Goal: Obtain resource: Download file/media

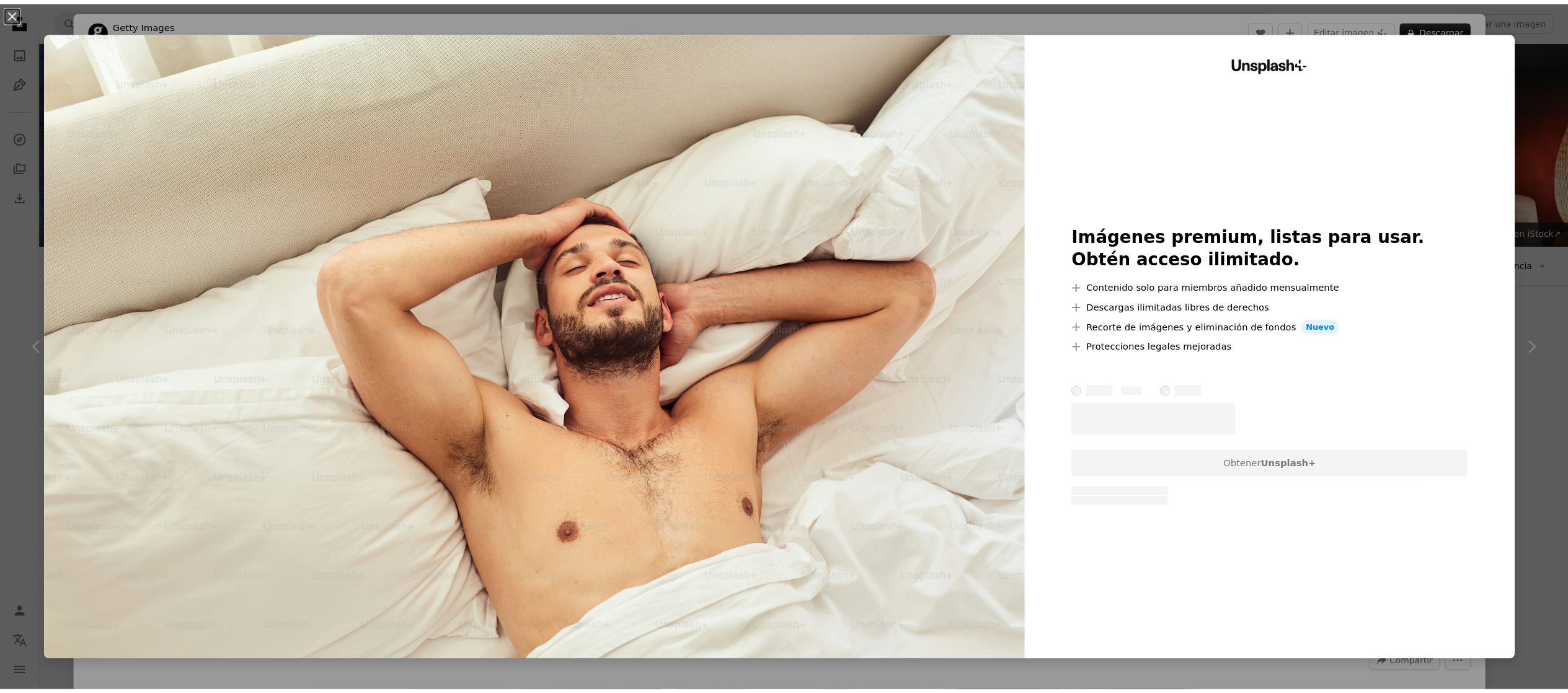
scroll to position [8986, 0]
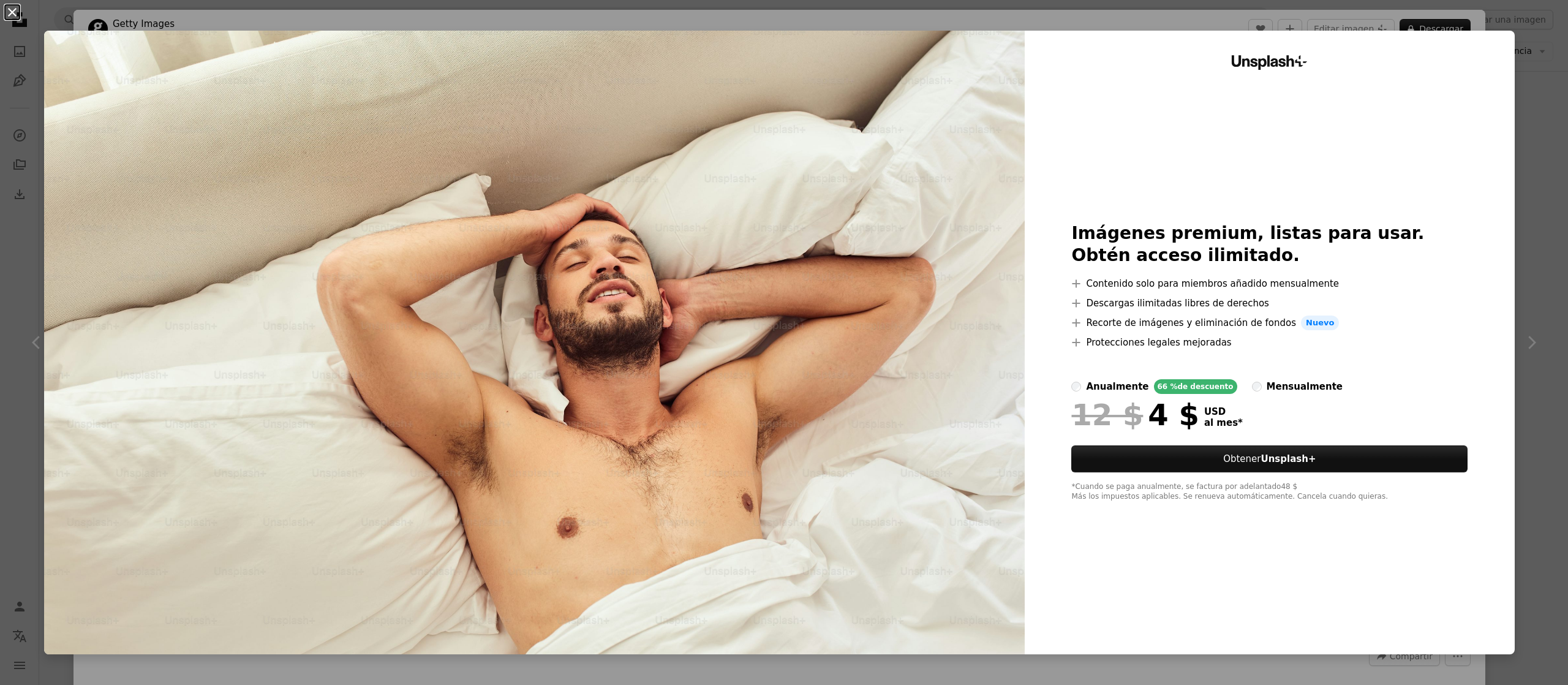
click at [9, 14] on button "An X shape" at bounding box center [12, 12] width 15 height 15
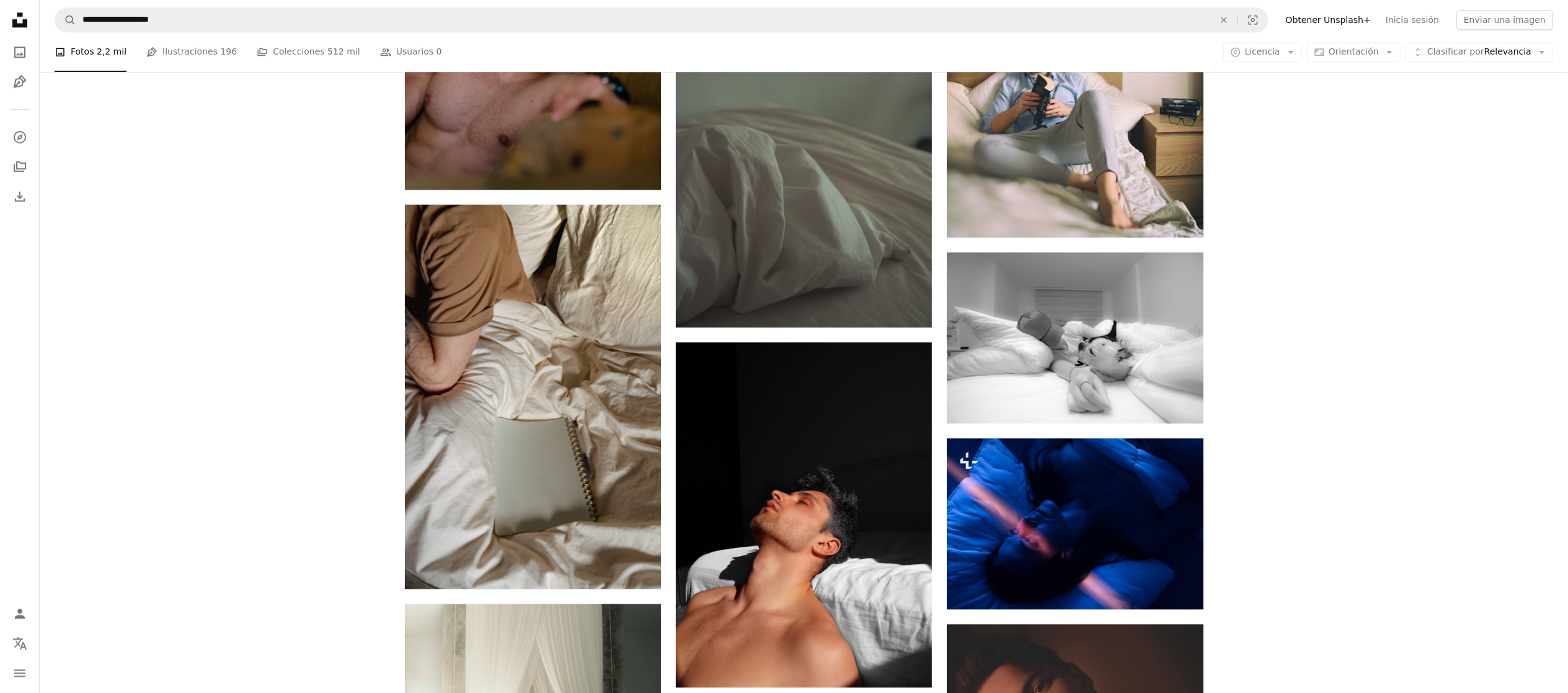
scroll to position [12333, 0]
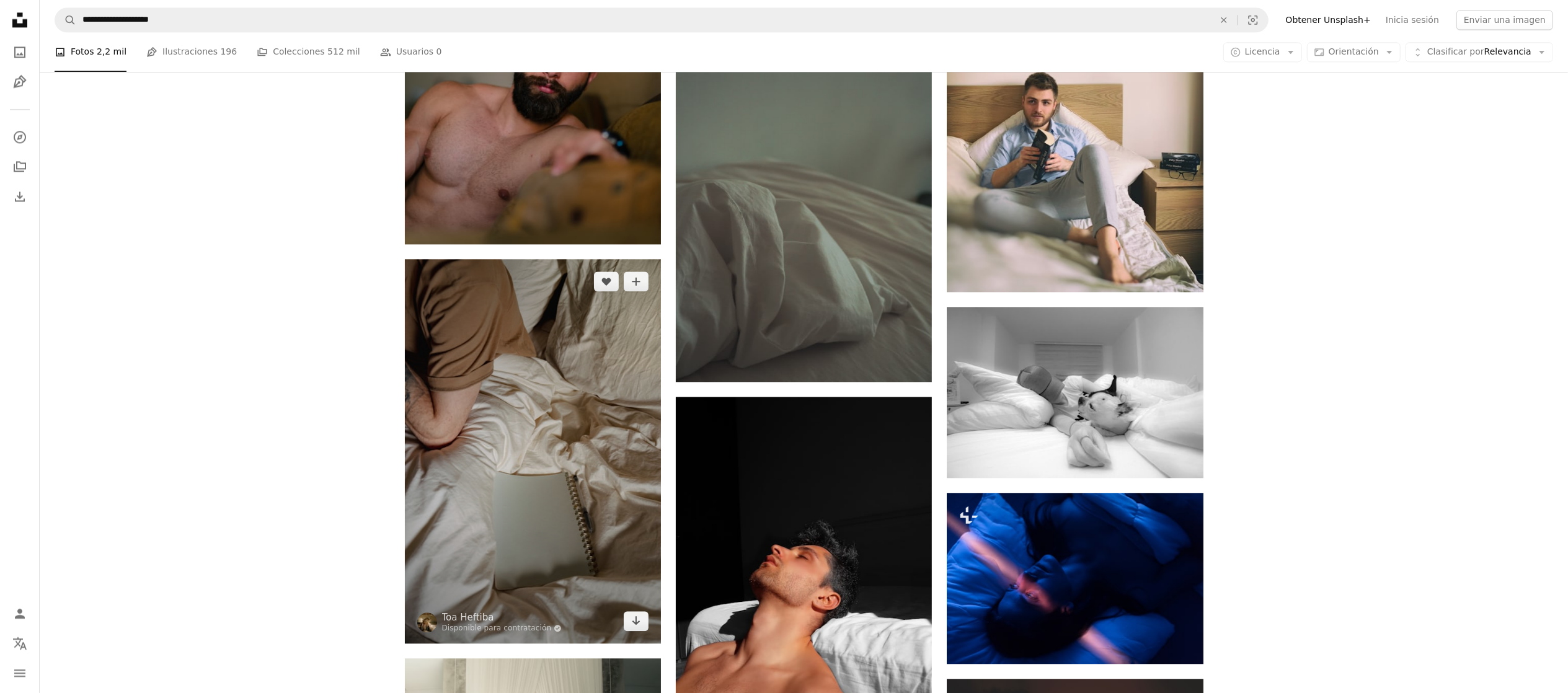
click at [594, 416] on img at bounding box center [534, 451] width 256 height 384
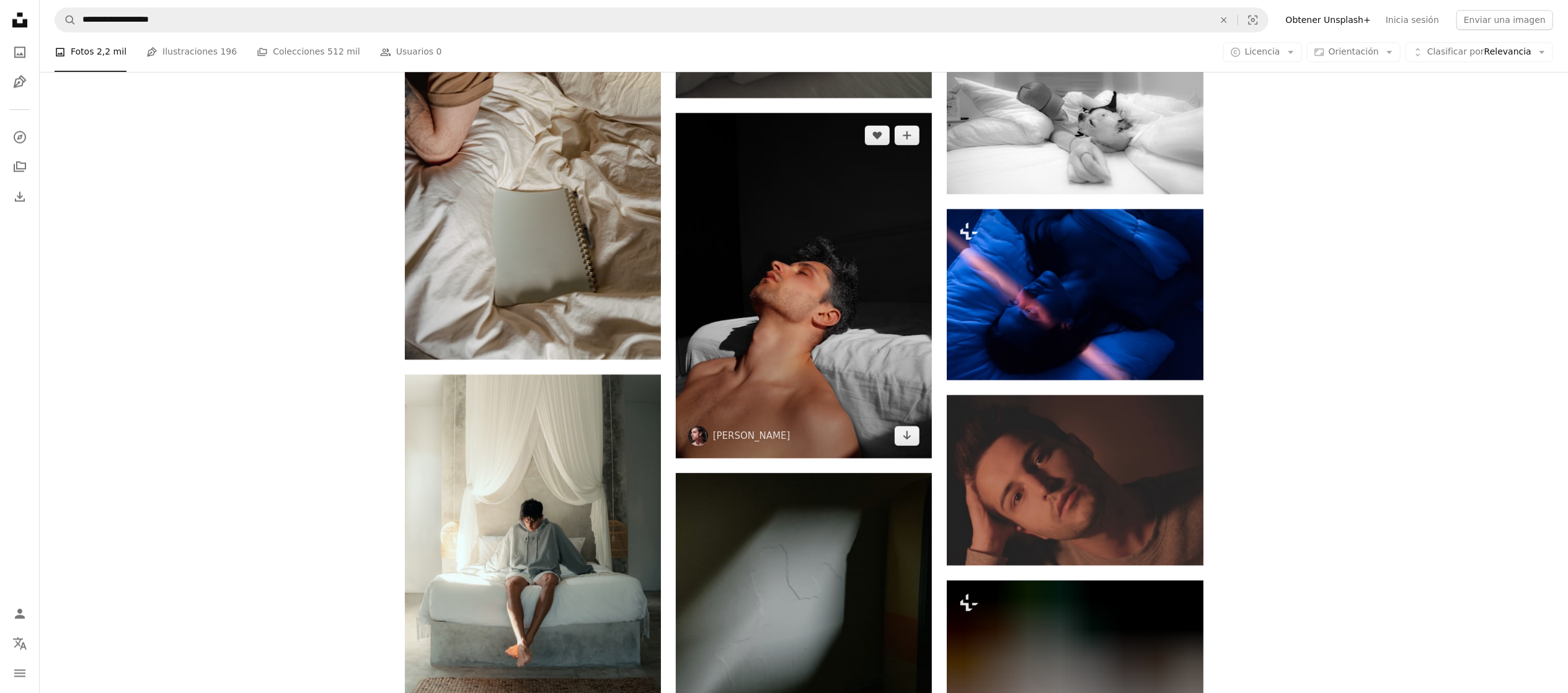
scroll to position [12581, 0]
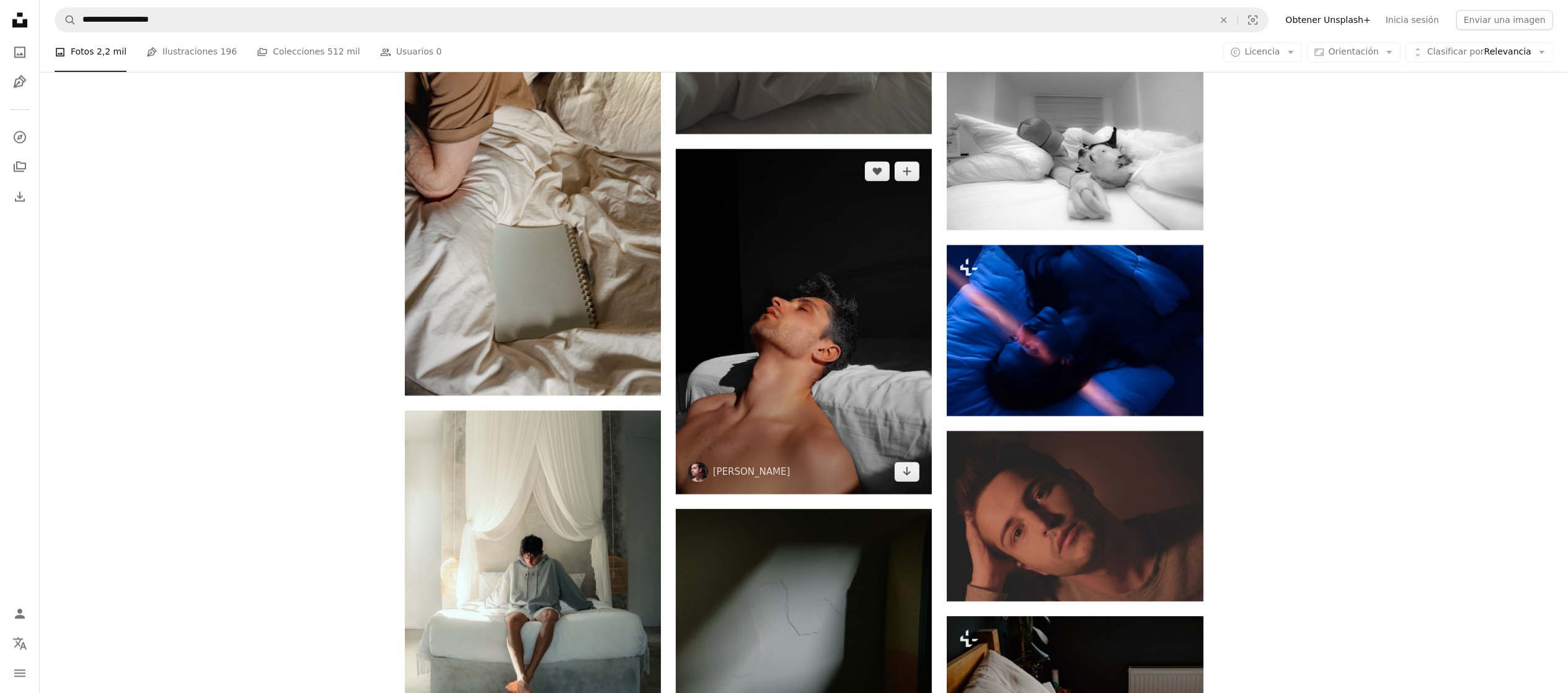
click at [790, 260] on img at bounding box center [804, 321] width 256 height 345
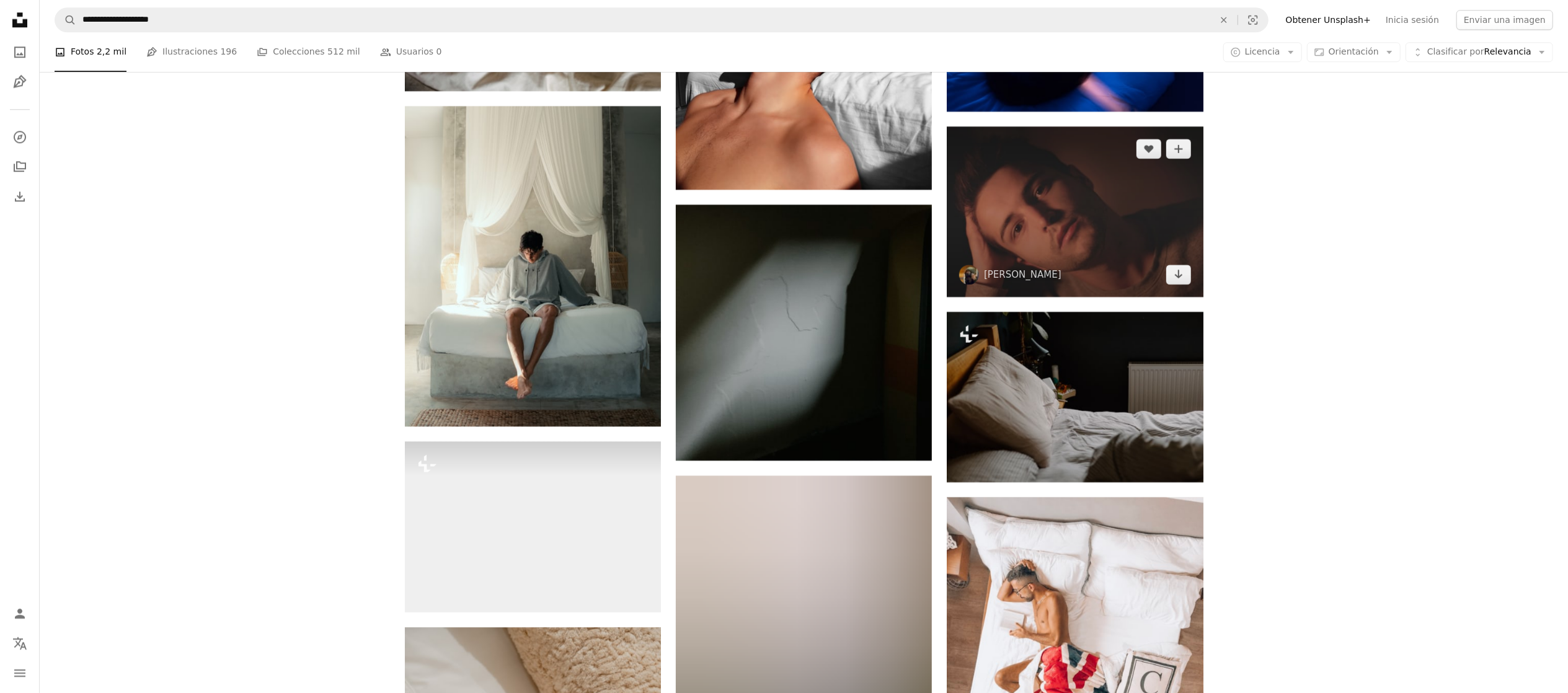
scroll to position [12953, 0]
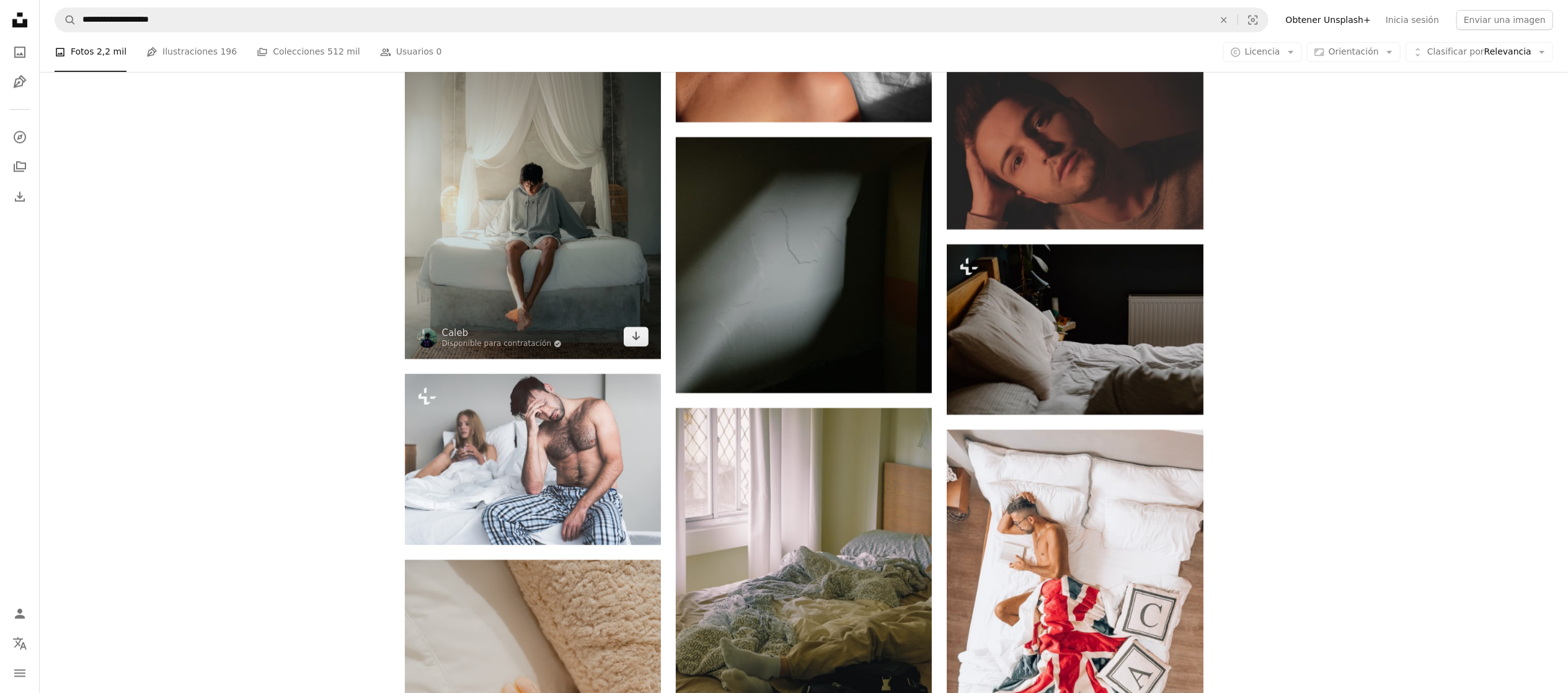
click at [531, 302] on img at bounding box center [534, 198] width 256 height 320
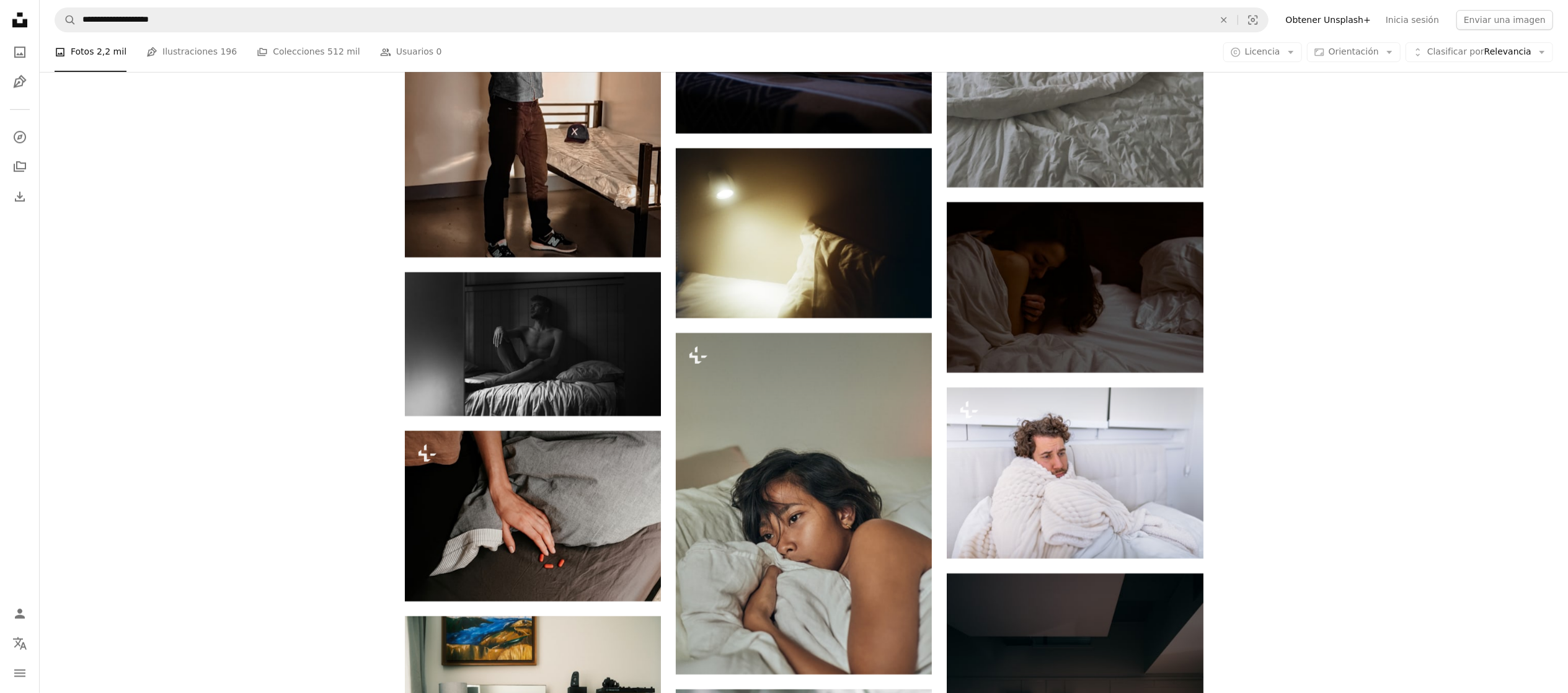
scroll to position [22624, 0]
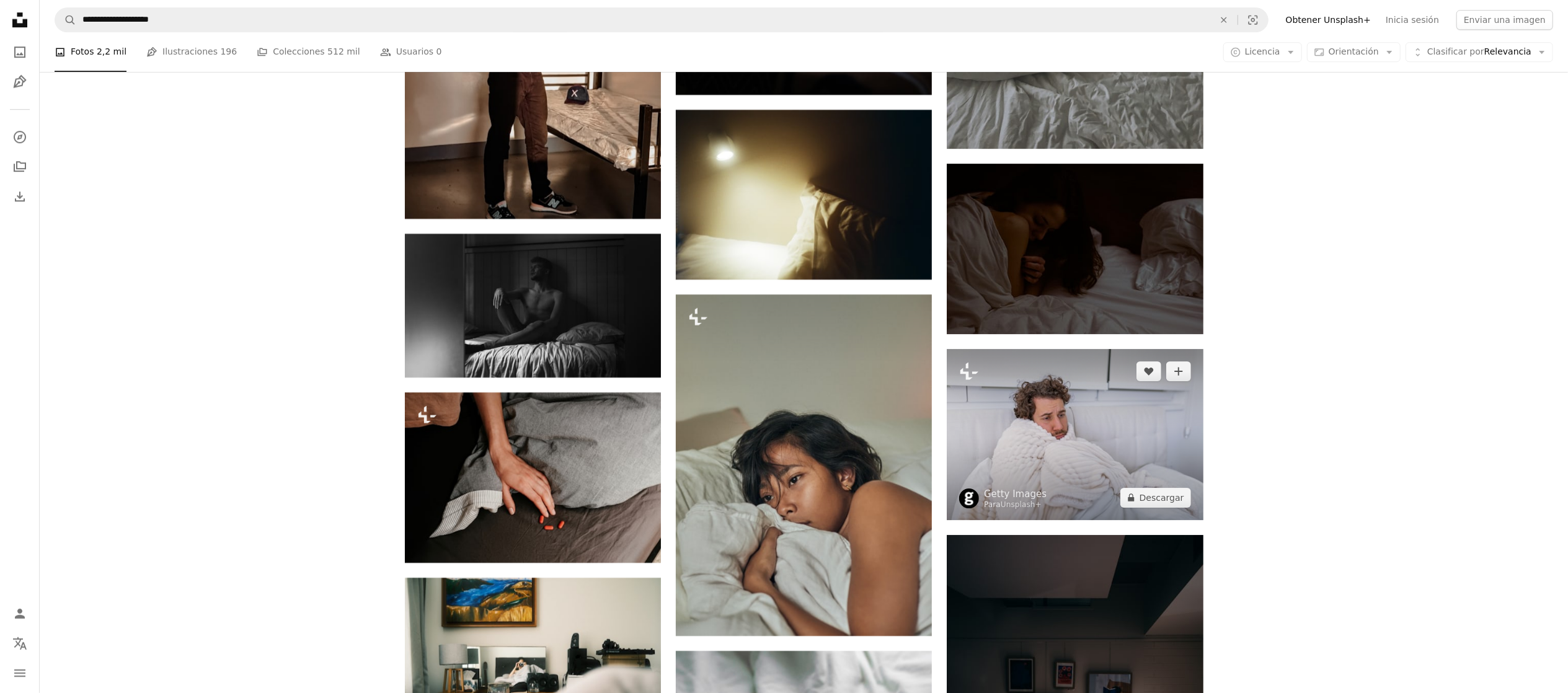
click at [1072, 439] on img at bounding box center [1075, 434] width 256 height 170
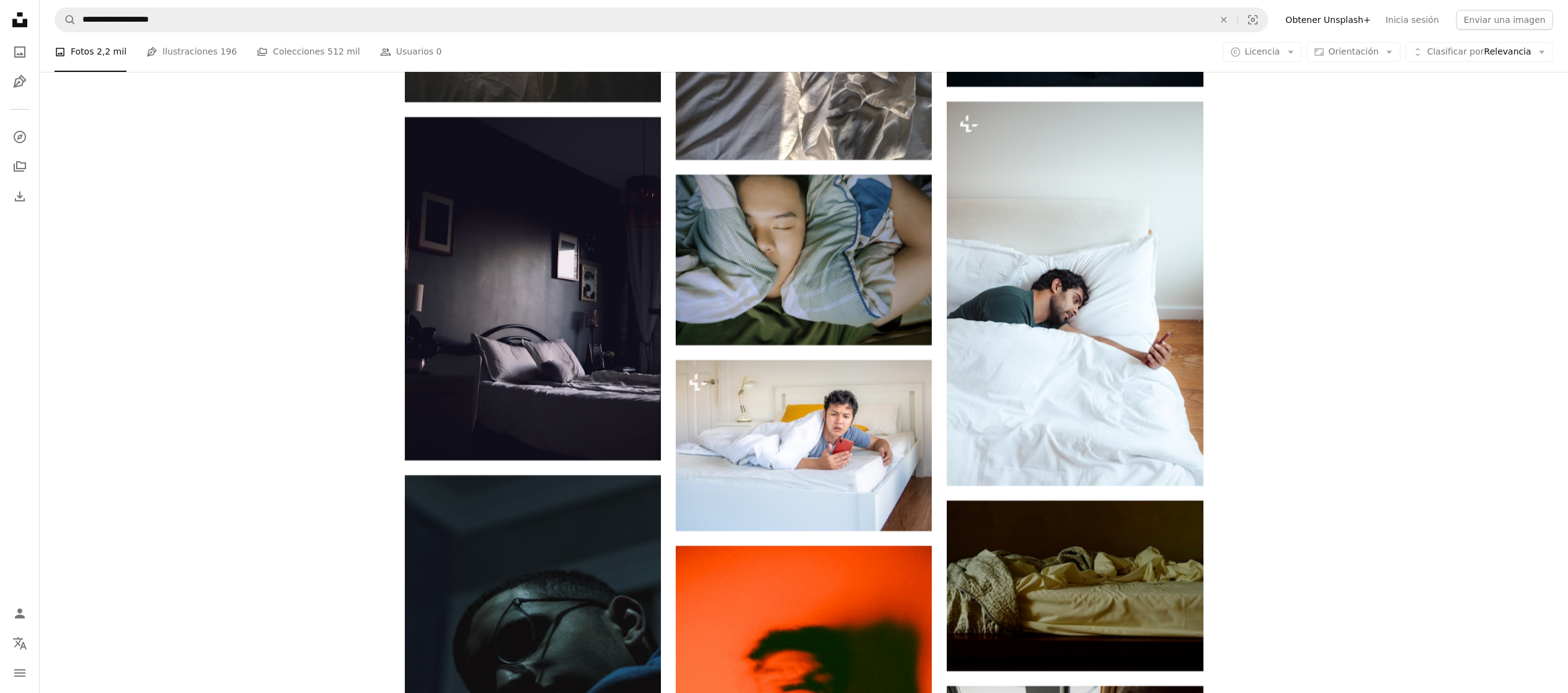
scroll to position [23864, 0]
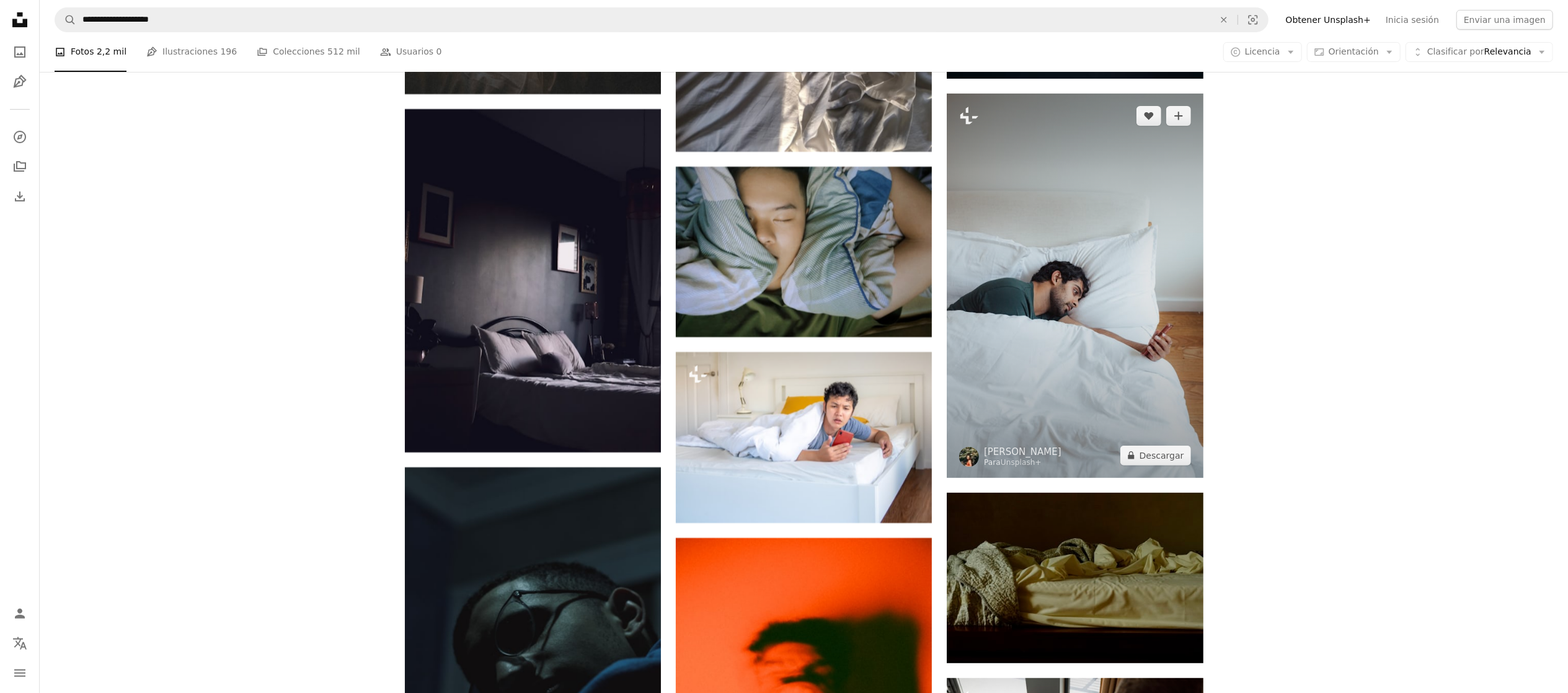
click at [1090, 292] on img at bounding box center [1075, 286] width 256 height 384
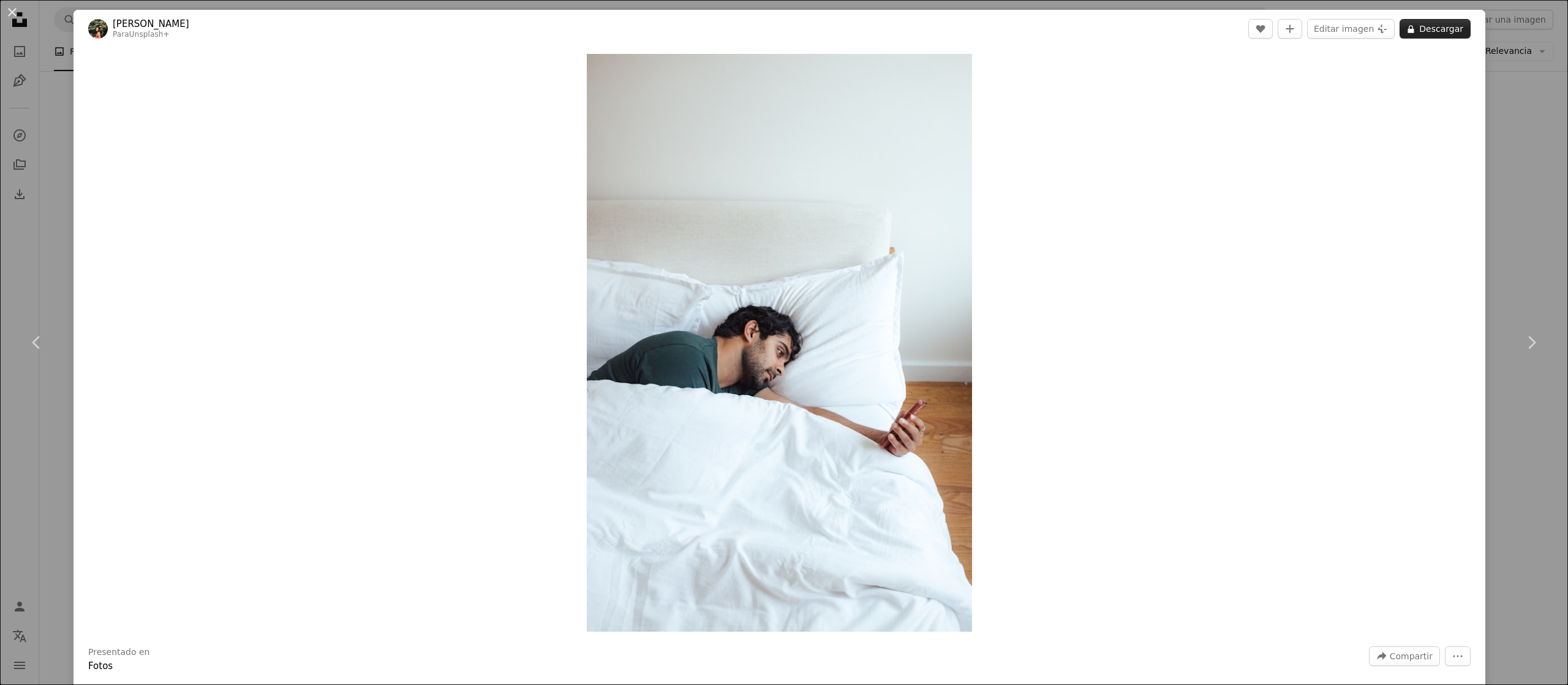
click at [1400, 31] on button "A lock Descargar" at bounding box center [1435, 28] width 71 height 20
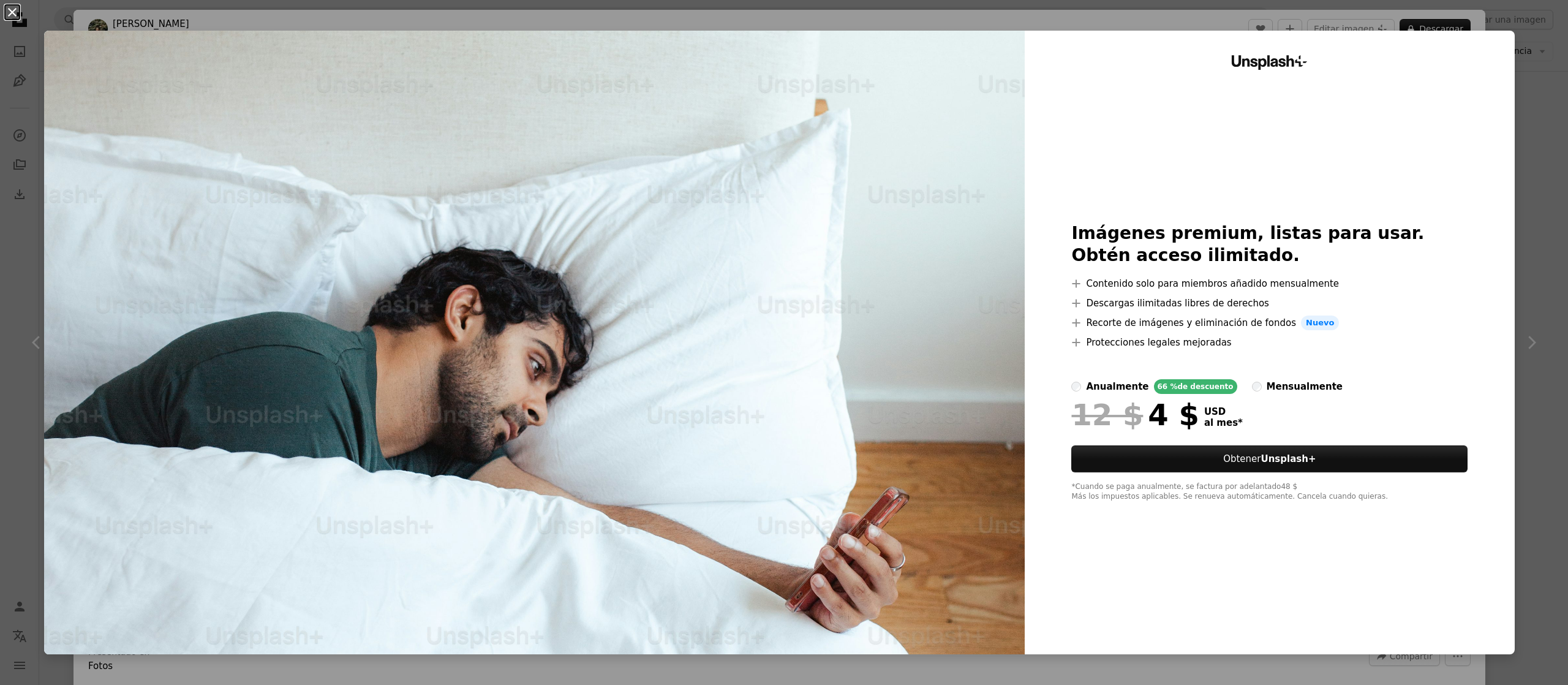
click at [13, 16] on button "An X shape" at bounding box center [12, 12] width 15 height 15
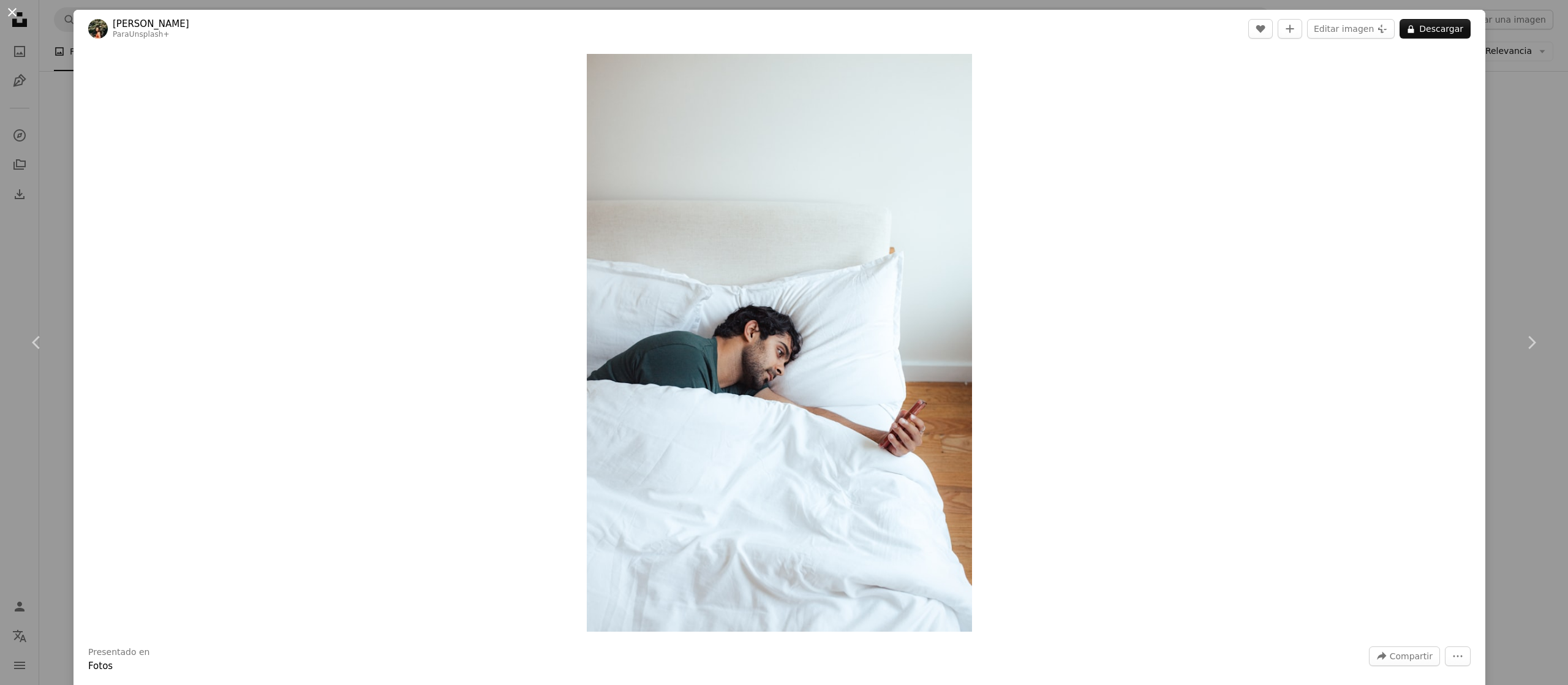
click at [12, 17] on button "An X shape" at bounding box center [12, 12] width 15 height 15
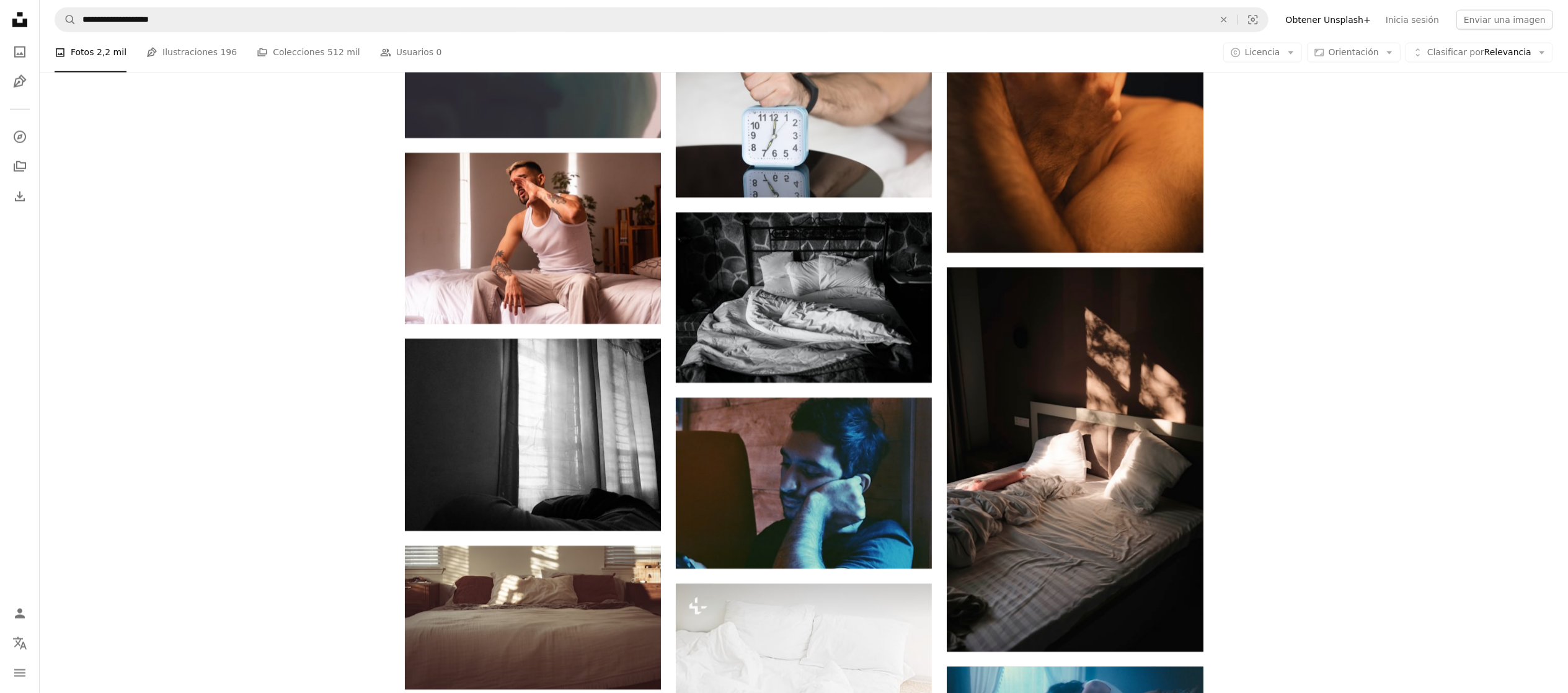
scroll to position [48663, 0]
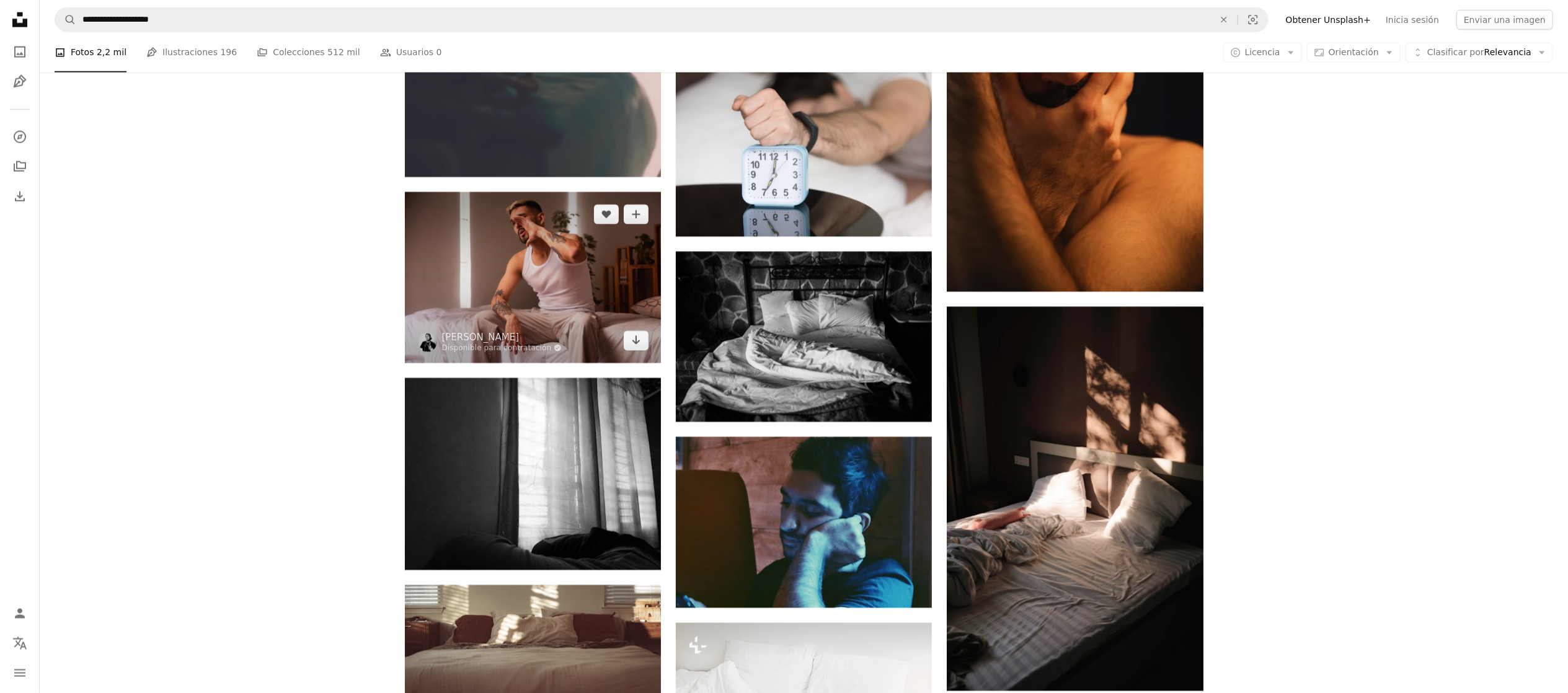
click at [542, 275] on img at bounding box center [534, 277] width 256 height 170
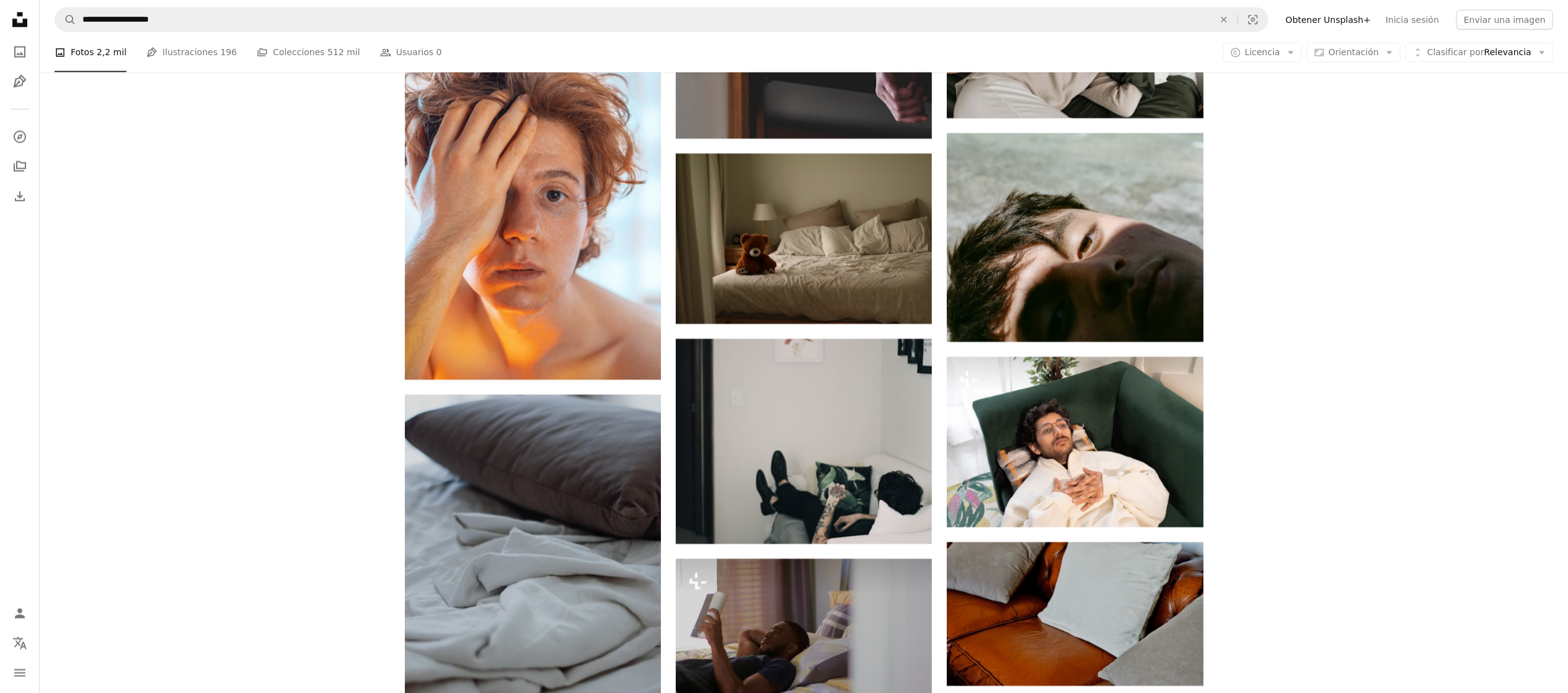
scroll to position [53622, 0]
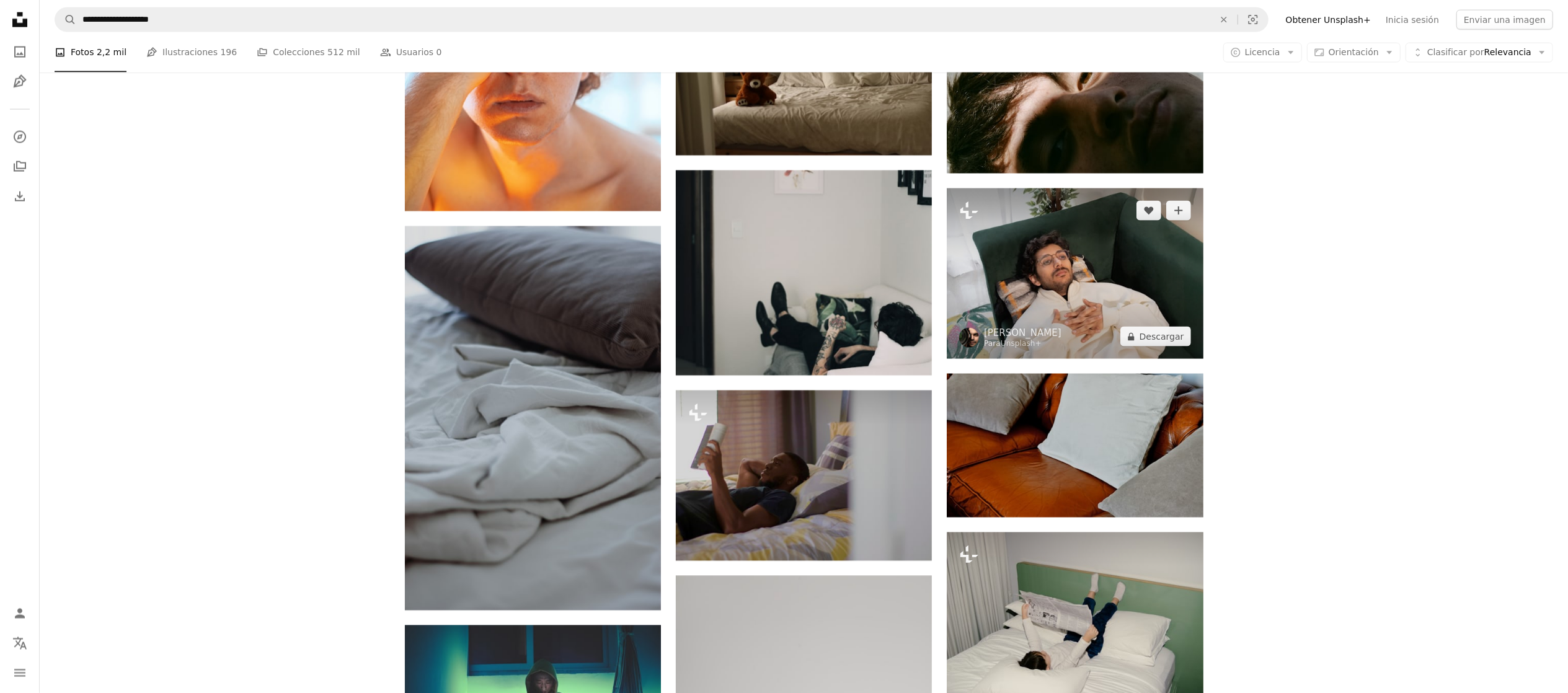
click at [1100, 280] on img at bounding box center [1075, 273] width 256 height 170
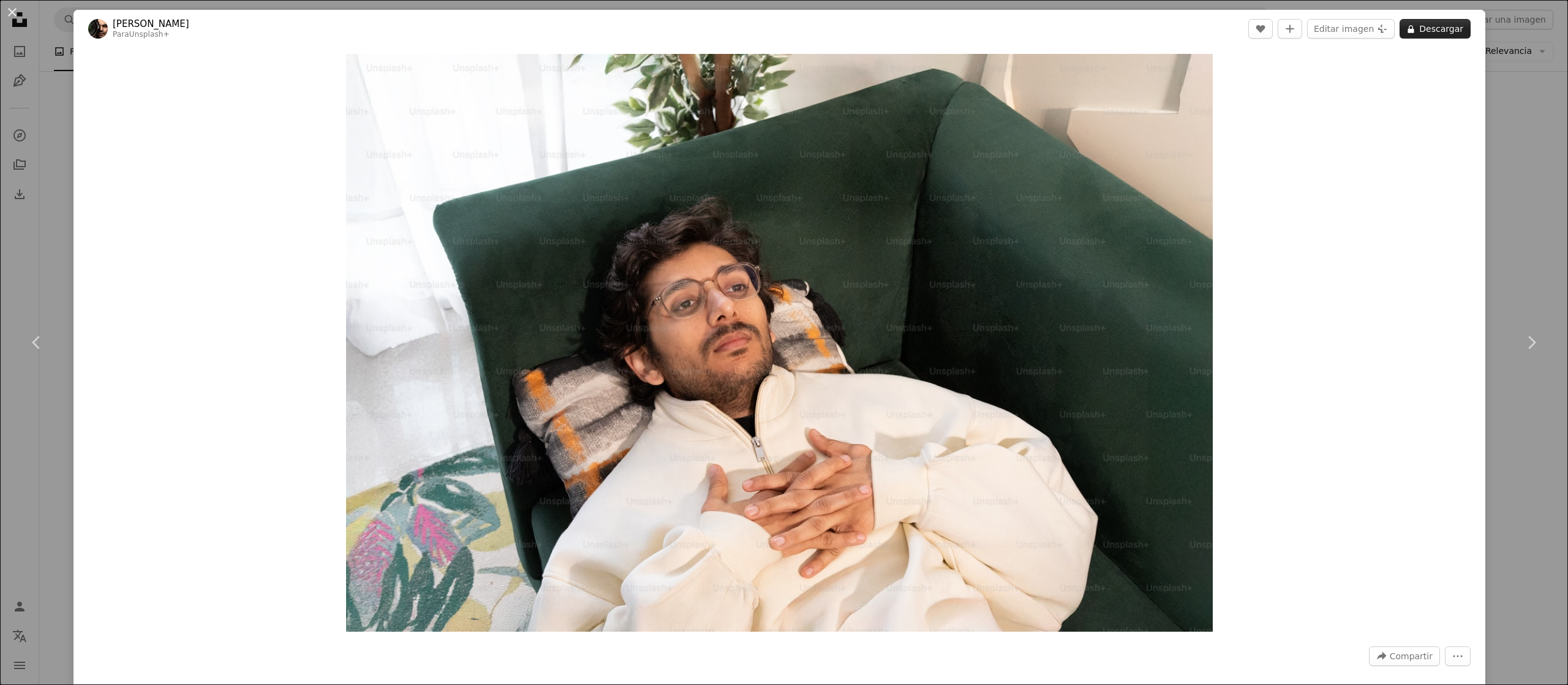
click at [1400, 28] on button "A lock Descargar" at bounding box center [1435, 28] width 71 height 20
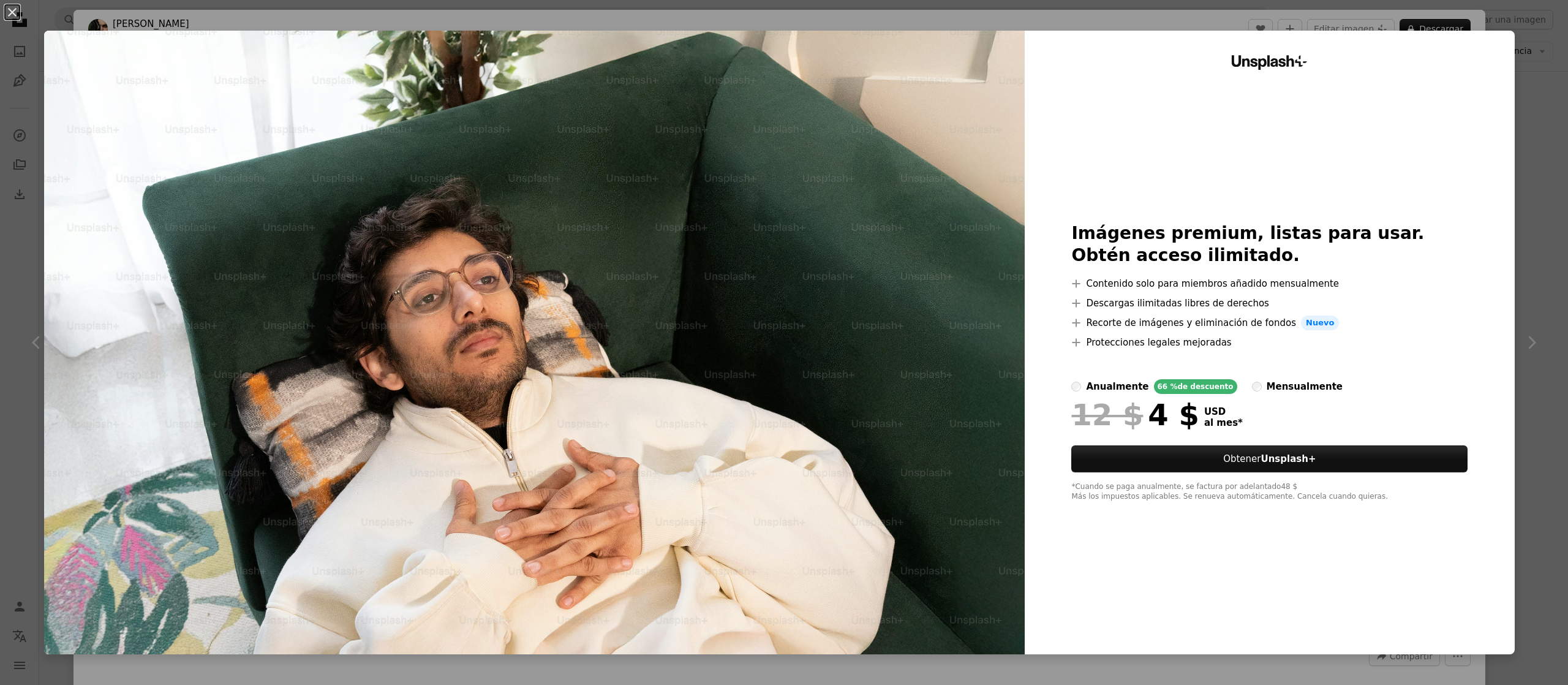
click at [746, 240] on img at bounding box center [535, 342] width 980 height 624
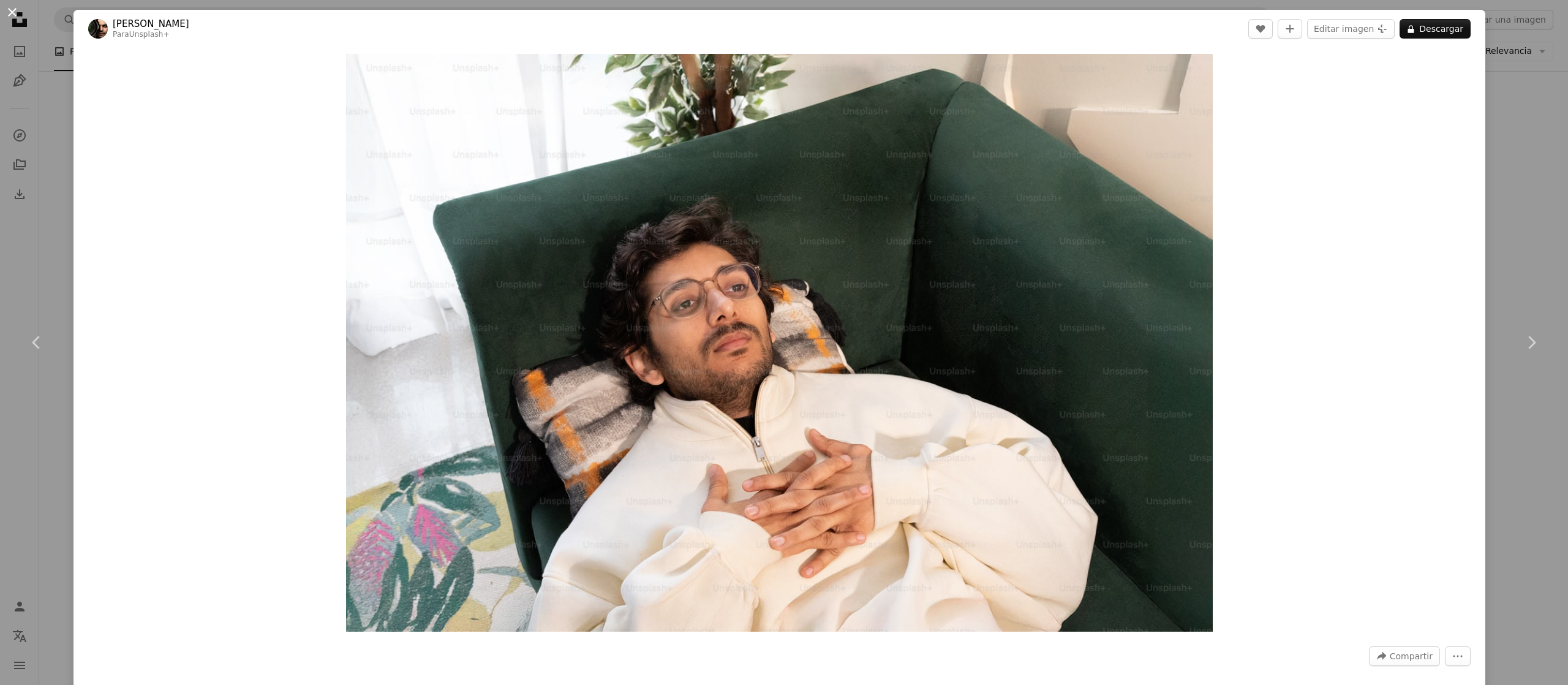
click at [15, 7] on button "An X shape" at bounding box center [12, 12] width 15 height 15
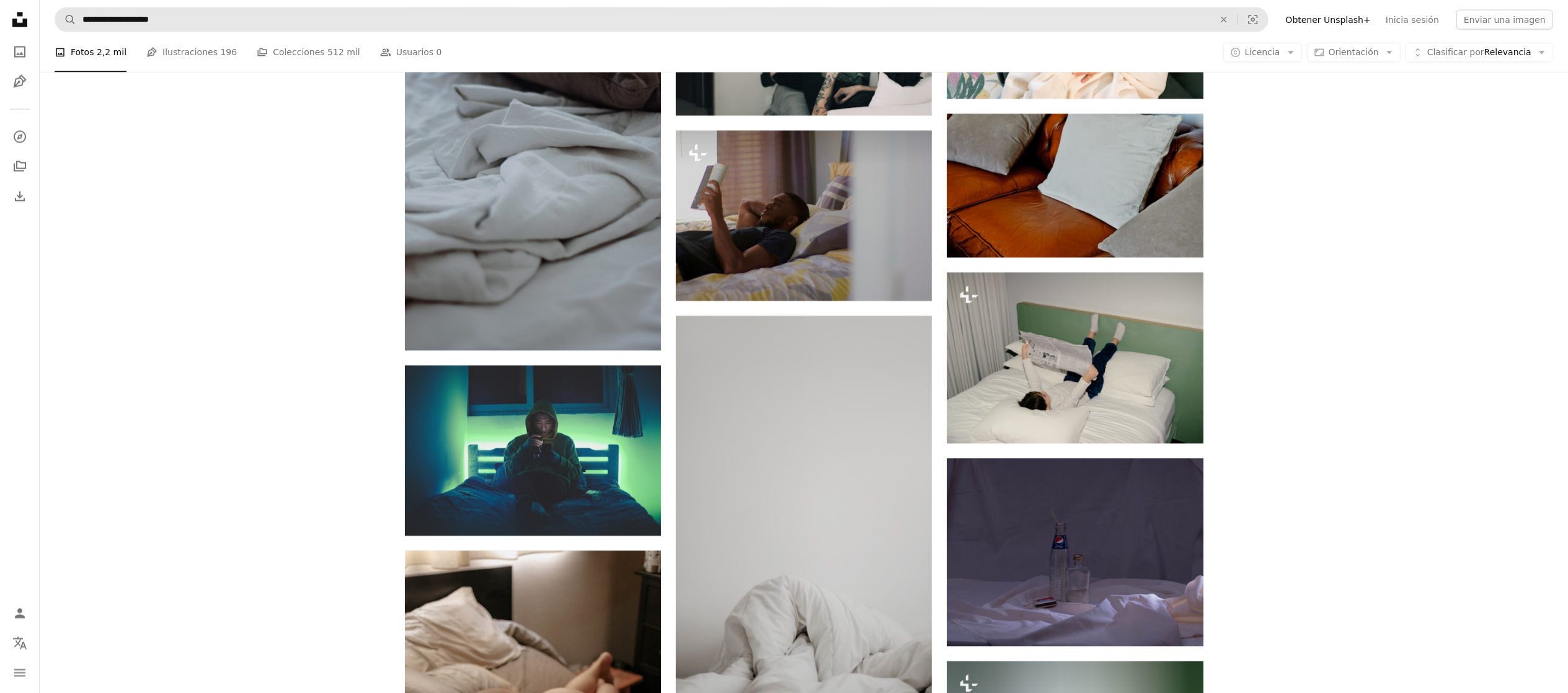
scroll to position [53870, 0]
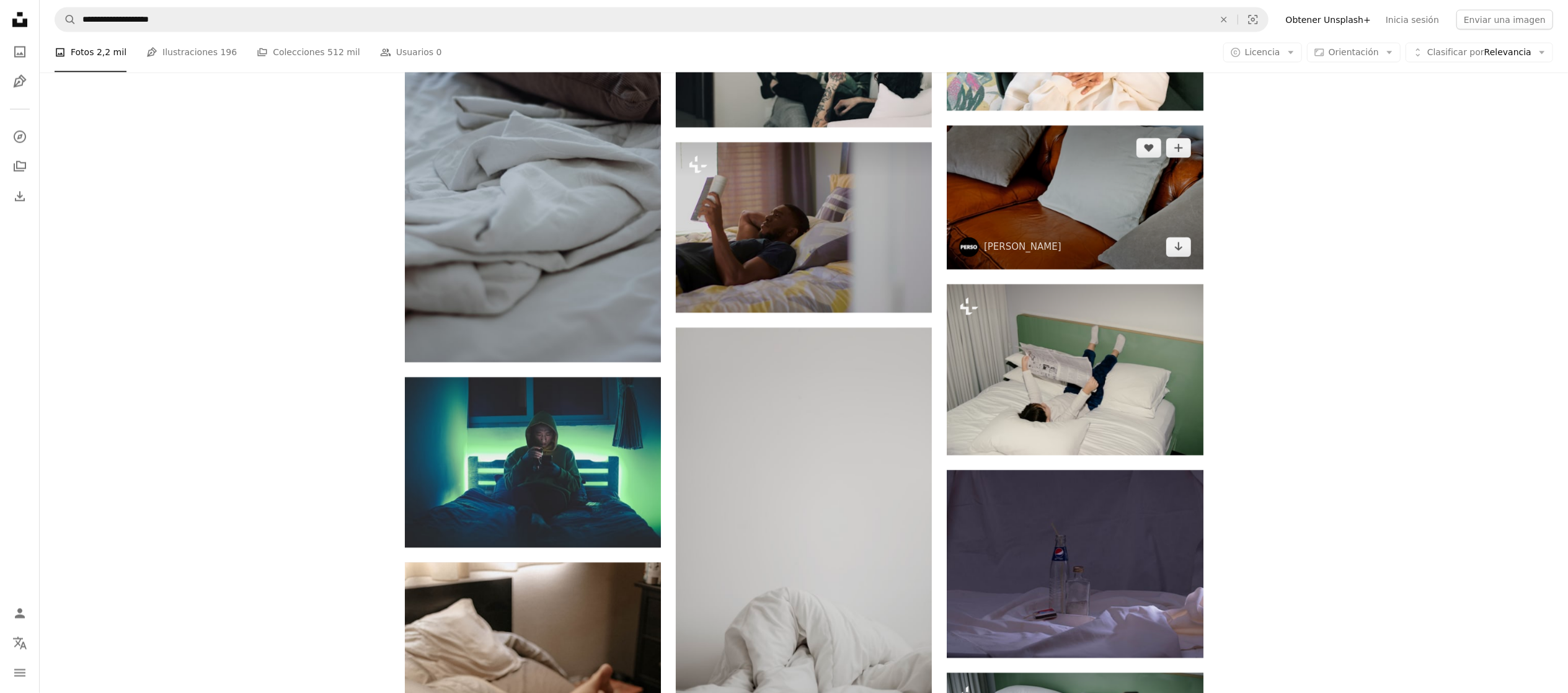
click at [1055, 184] on img at bounding box center [1075, 198] width 256 height 143
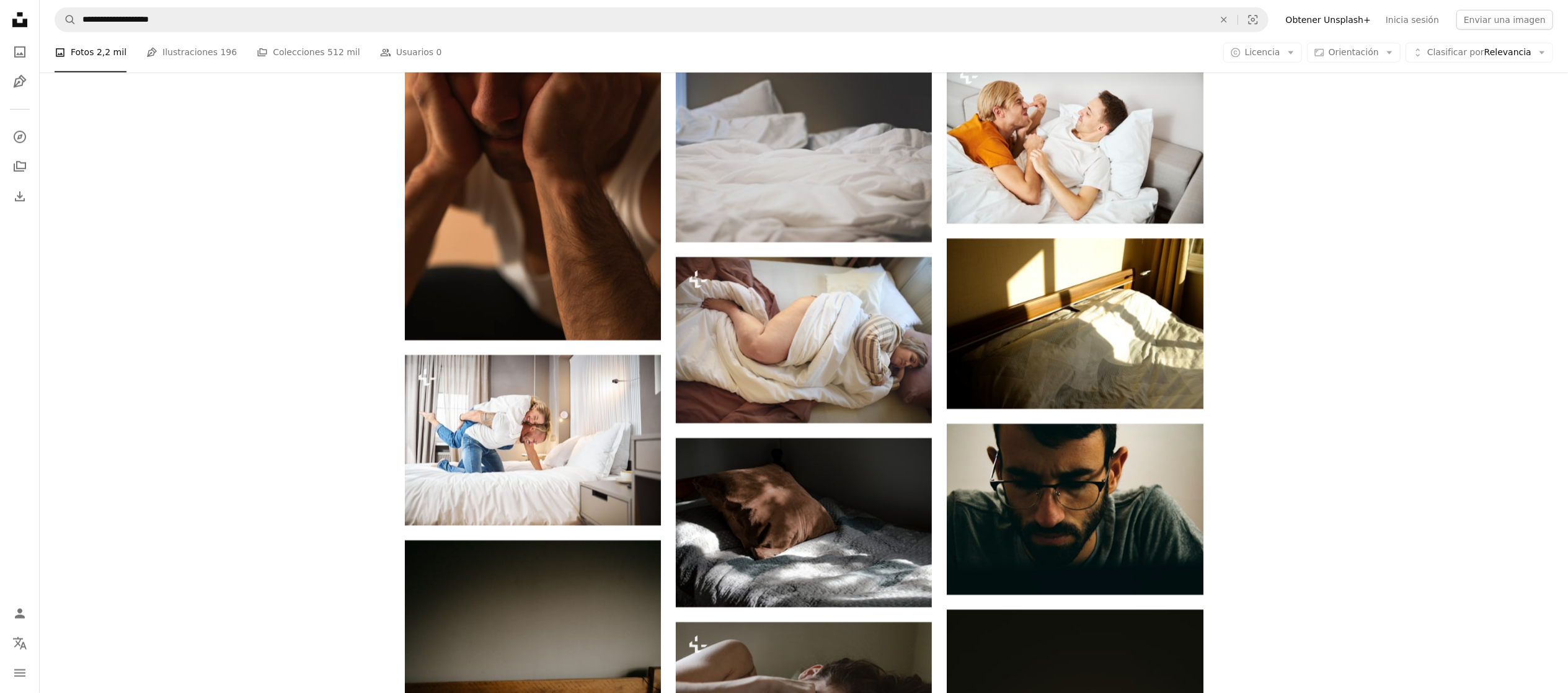
scroll to position [66889, 0]
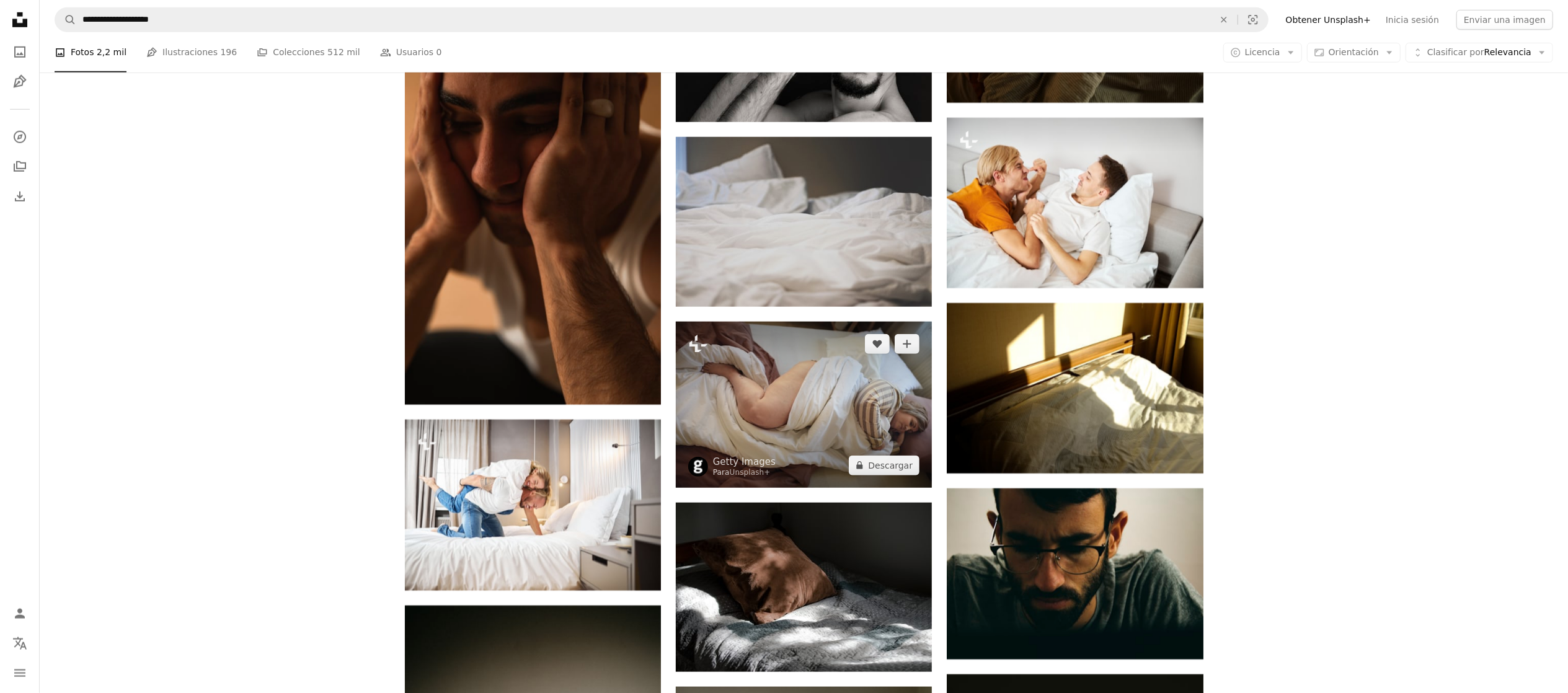
click at [799, 462] on img at bounding box center [804, 405] width 256 height 166
click at [807, 419] on img at bounding box center [804, 405] width 256 height 166
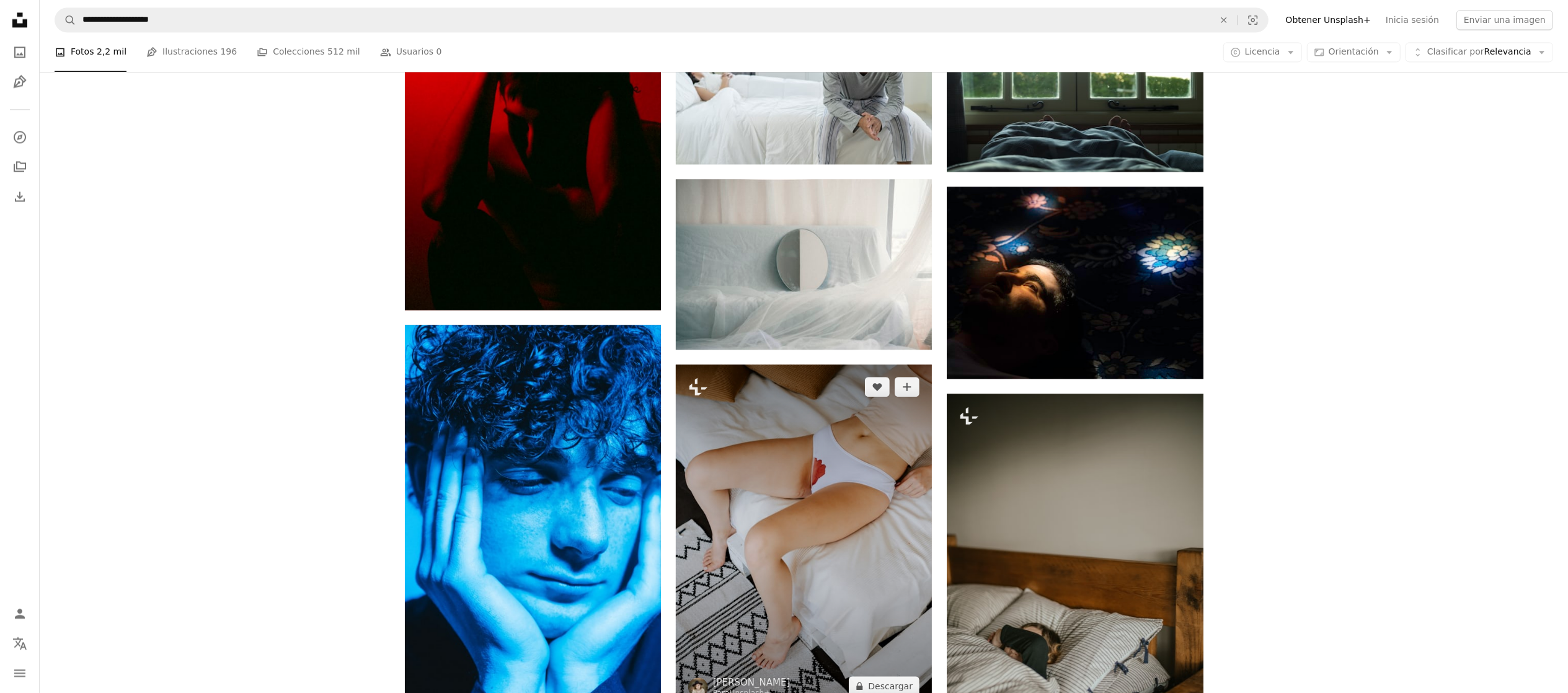
scroll to position [82876, 0]
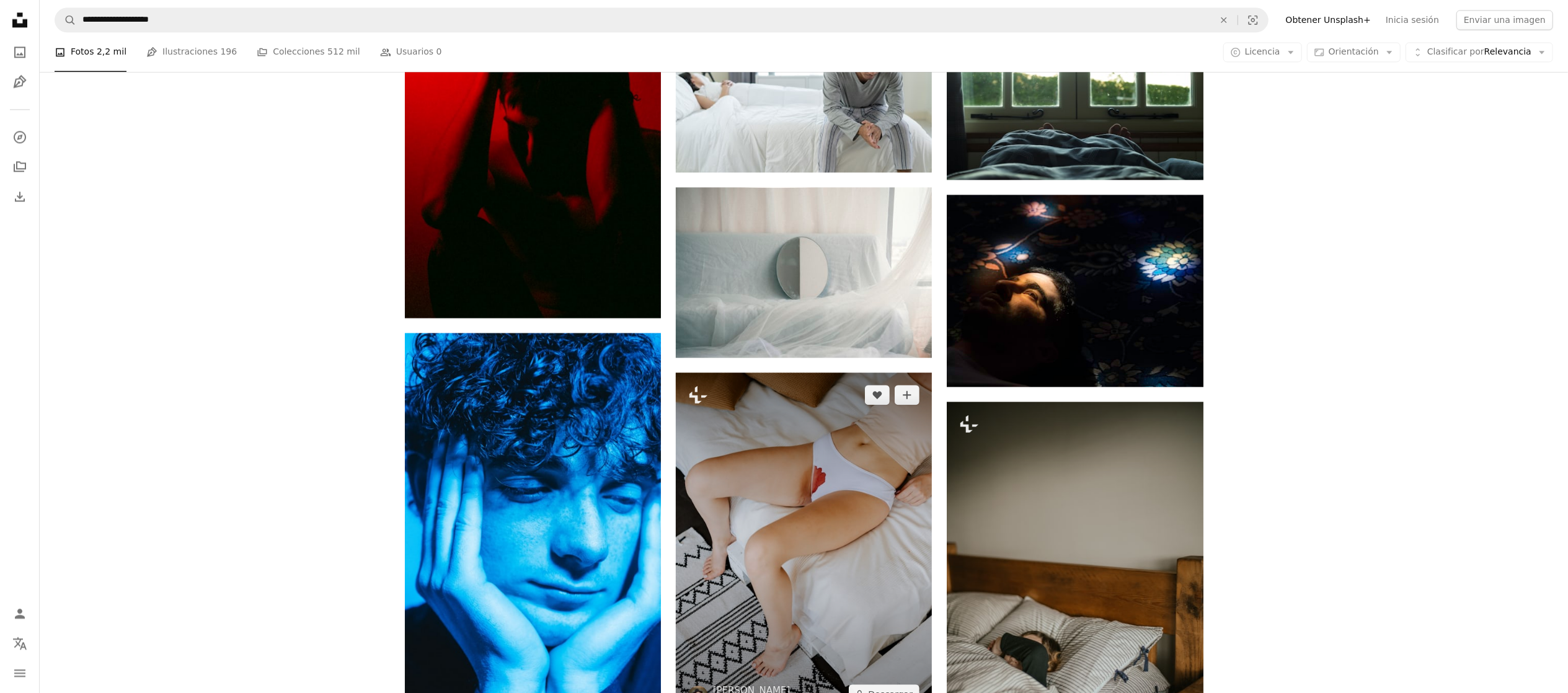
click at [773, 516] on img at bounding box center [804, 545] width 256 height 344
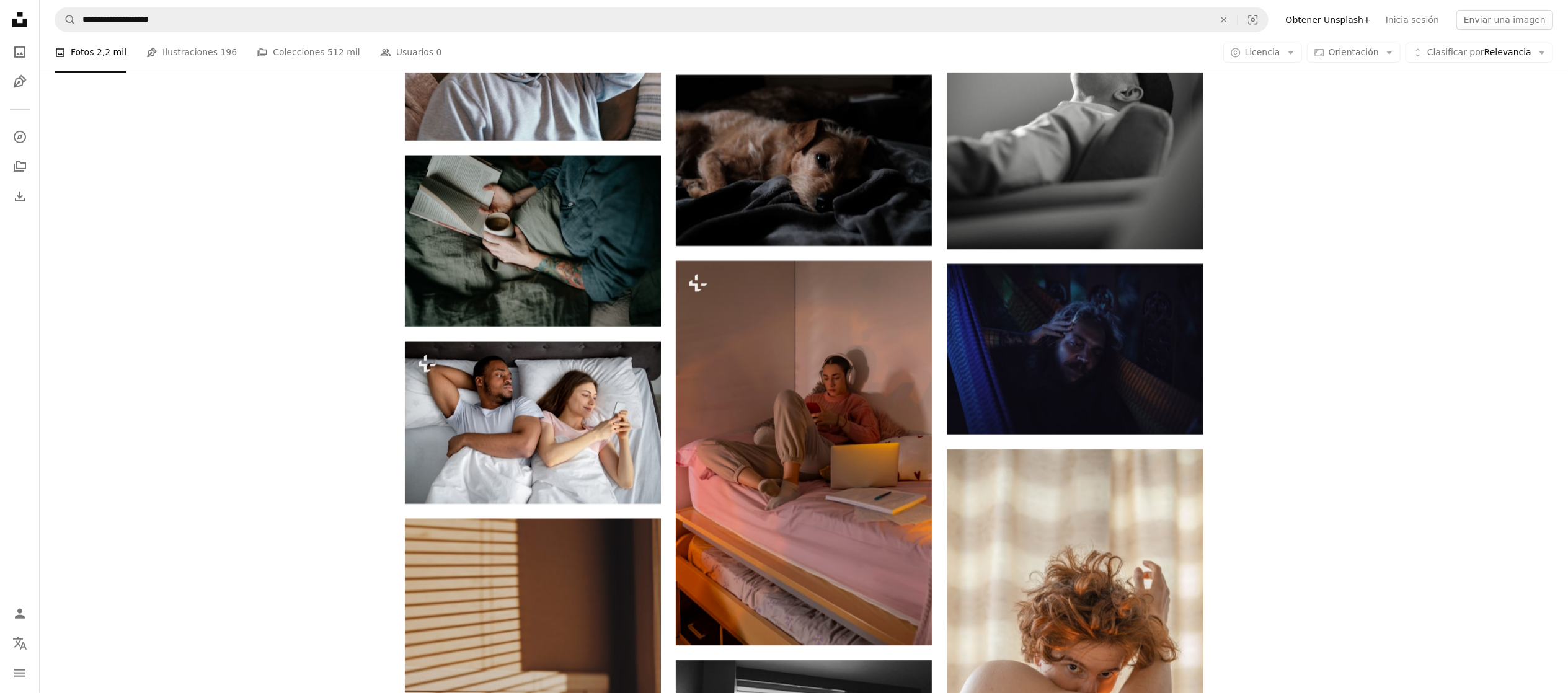
scroll to position [99978, 0]
